Goal: Information Seeking & Learning: Compare options

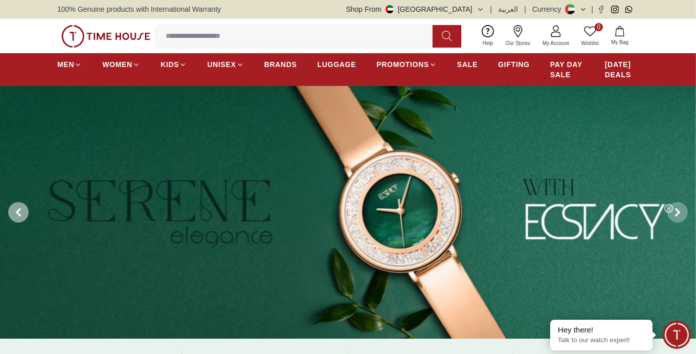
click at [13, 213] on span at bounding box center [18, 212] width 20 height 20
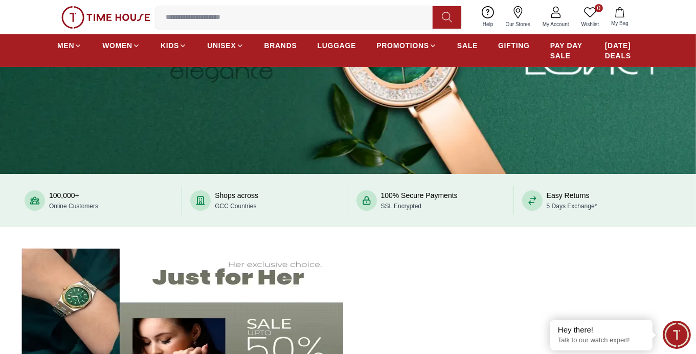
scroll to position [51, 0]
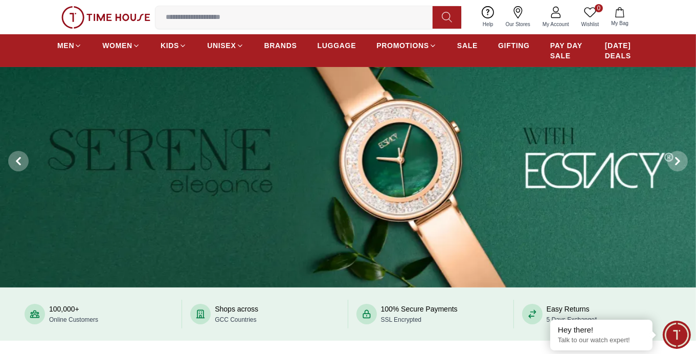
click at [49, 195] on img at bounding box center [348, 161] width 696 height 253
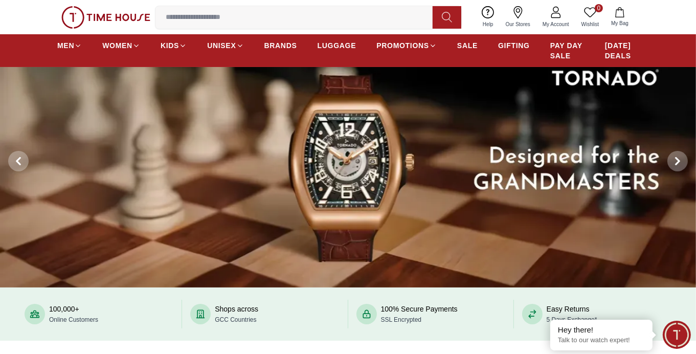
click at [388, 141] on img at bounding box center [348, 161] width 696 height 253
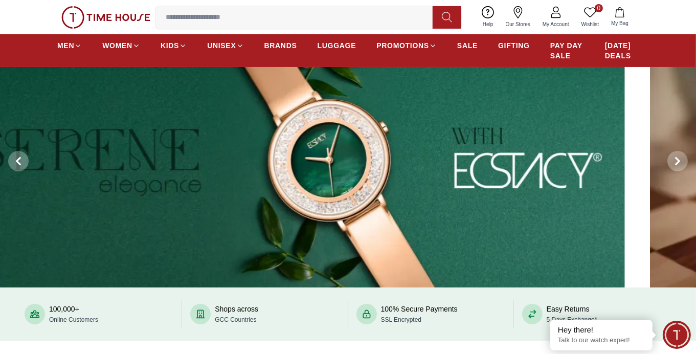
click at [398, 141] on img at bounding box center [277, 161] width 696 height 253
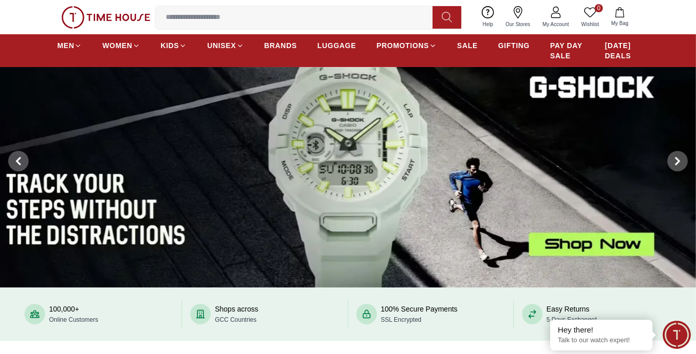
click at [204, 171] on img at bounding box center [348, 161] width 696 height 253
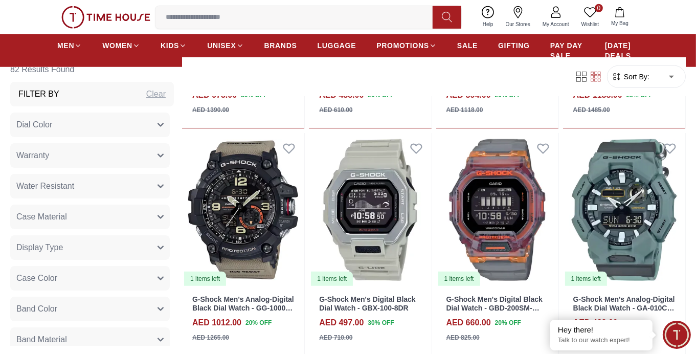
scroll to position [870, 0]
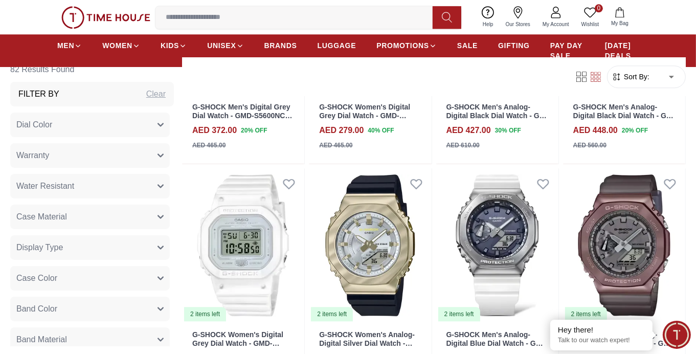
scroll to position [2404, 0]
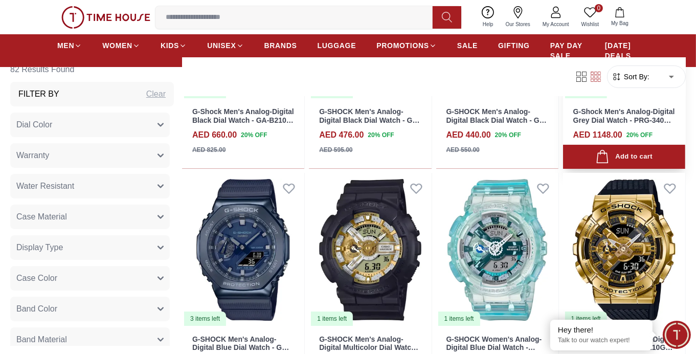
scroll to position [3530, 0]
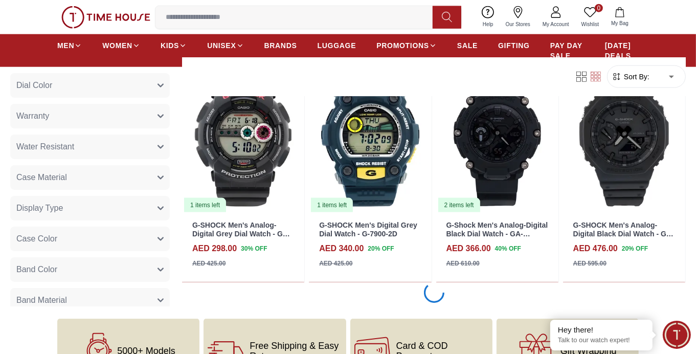
scroll to position [4810, 0]
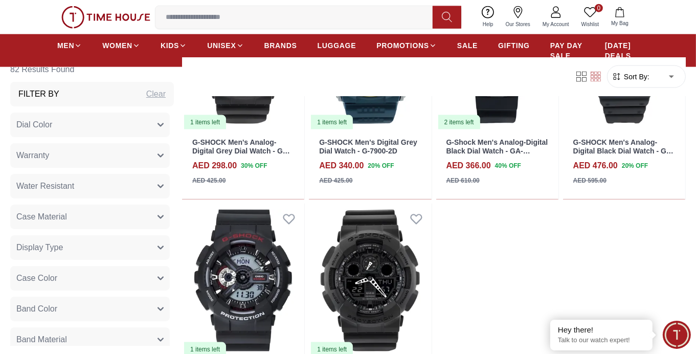
scroll to position [4605, 0]
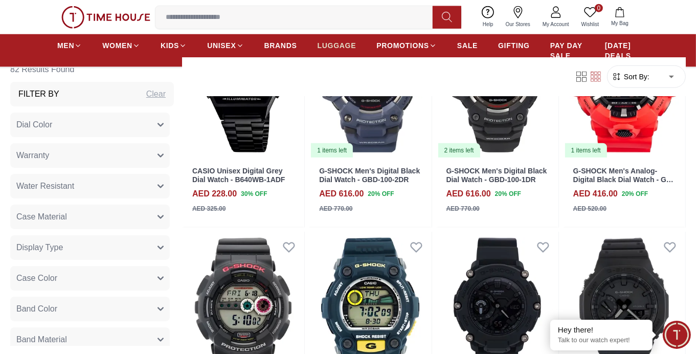
click at [334, 47] on span "LUGGAGE" at bounding box center [337, 45] width 39 height 10
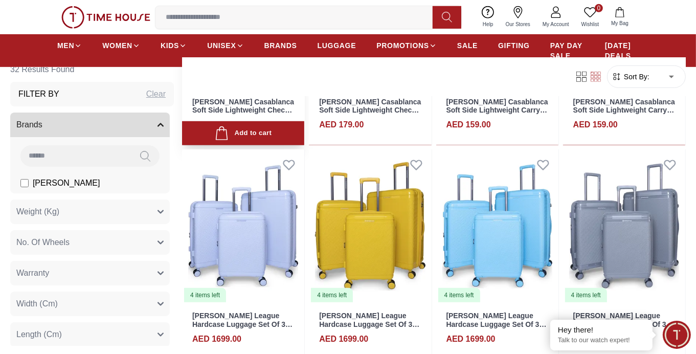
scroll to position [358, 0]
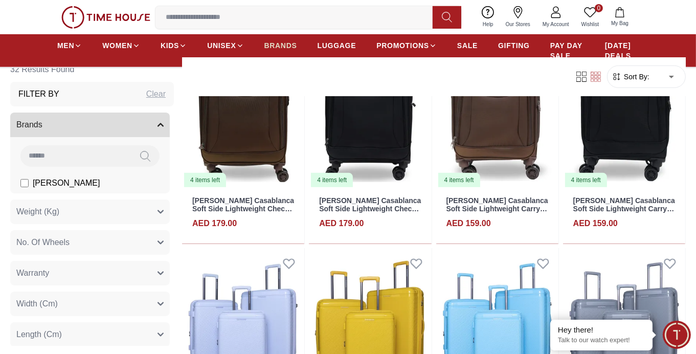
click at [288, 47] on span "BRANDS" at bounding box center [281, 45] width 33 height 10
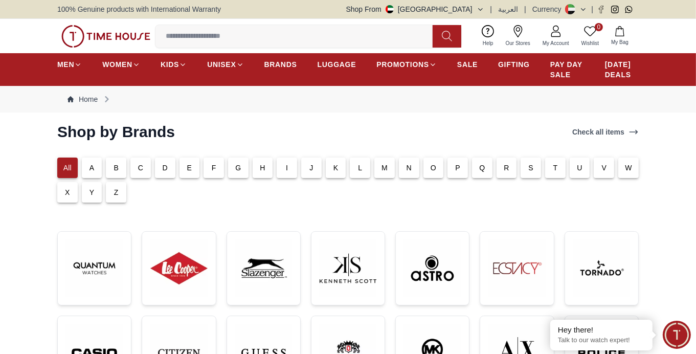
click at [265, 162] on div "H" at bounding box center [263, 168] width 20 height 20
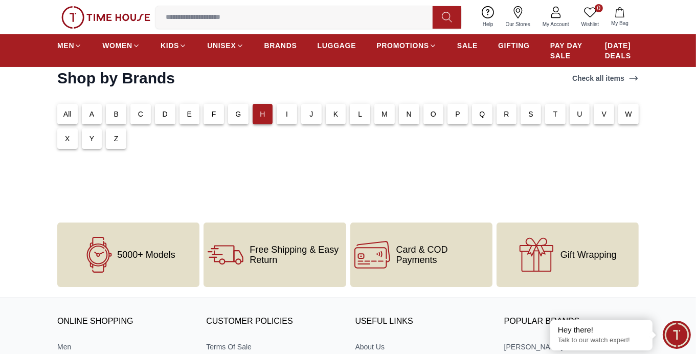
scroll to position [51, 0]
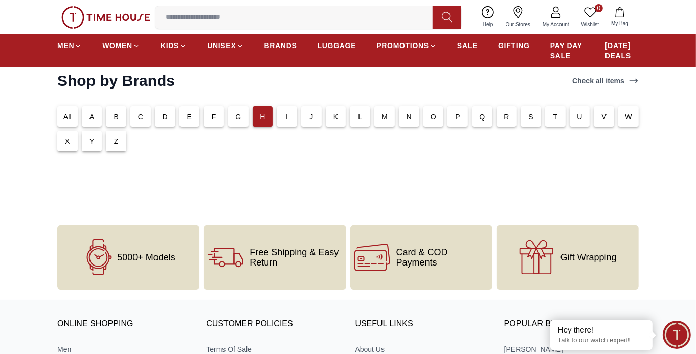
click at [160, 121] on div "D" at bounding box center [165, 116] width 20 height 20
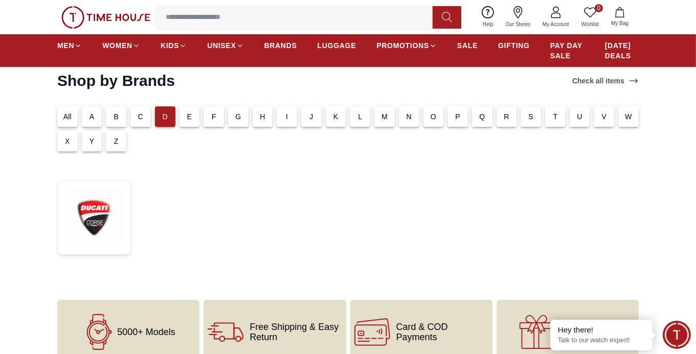
click at [138, 118] on p "C" at bounding box center [140, 117] width 5 height 10
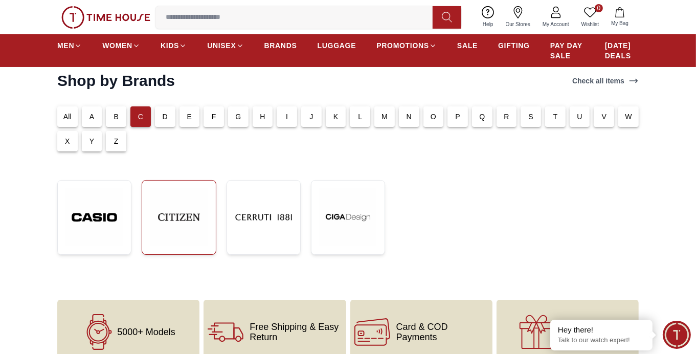
click at [183, 227] on img at bounding box center [178, 217] width 57 height 57
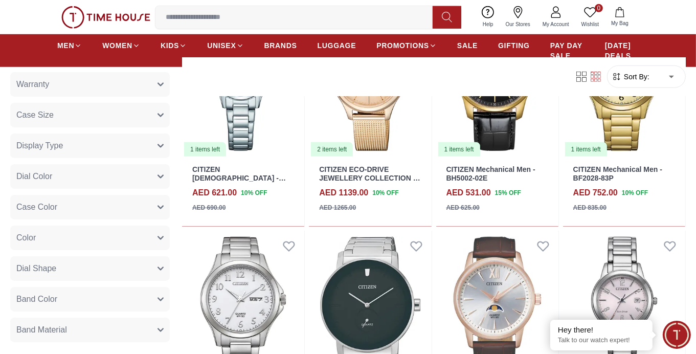
scroll to position [870, 0]
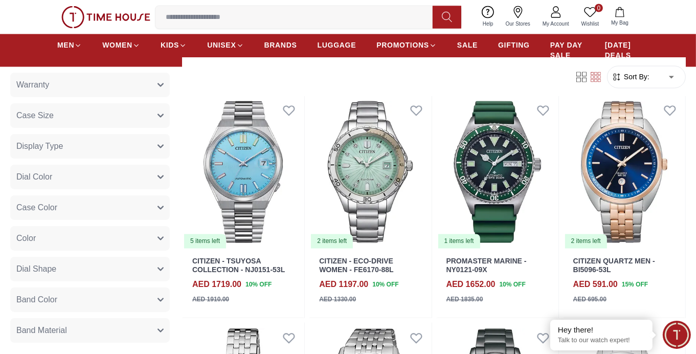
scroll to position [1790, 0]
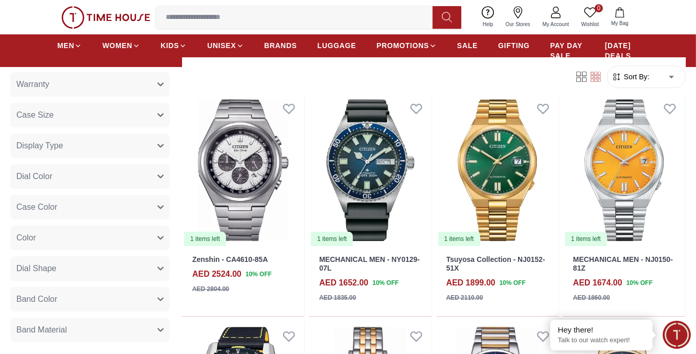
scroll to position [2916, 0]
